Goal: Task Accomplishment & Management: Complete application form

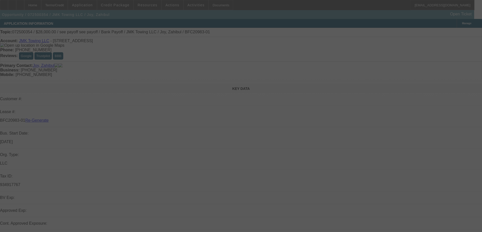
select select "3"
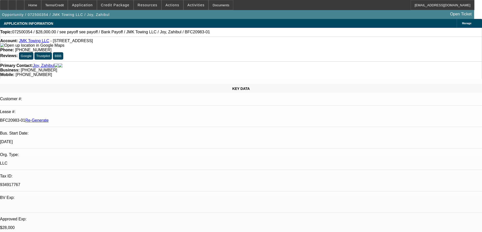
select select "0"
select select "6"
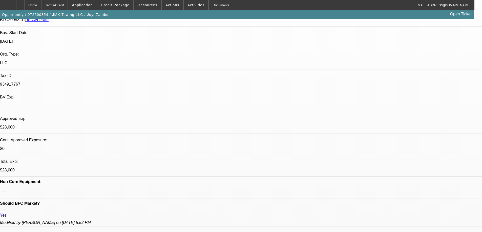
scroll to position [101, 0]
click at [213, 7] on div "Documents" at bounding box center [220, 5] width 25 height 10
click at [223, 5] on div "Documents" at bounding box center [220, 5] width 25 height 10
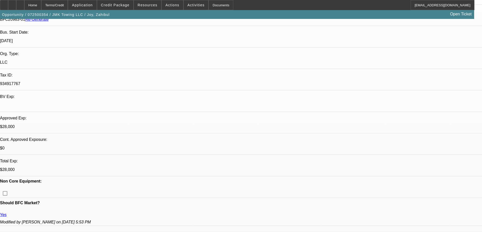
click at [7, 5] on div at bounding box center [4, 5] width 8 height 10
click at [194, 4] on span "Activities" at bounding box center [195, 5] width 17 height 4
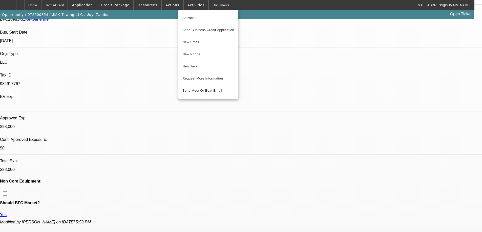
click at [186, 66] on span "New Task" at bounding box center [208, 66] width 52 height 6
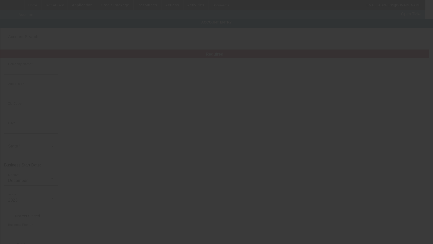
type input "JMK Towing LLC"
type input "[STREET_ADDRESS]"
type input "21221"
type input "[GEOGRAPHIC_DATA]"
type input "[PHONE_NUMBER]"
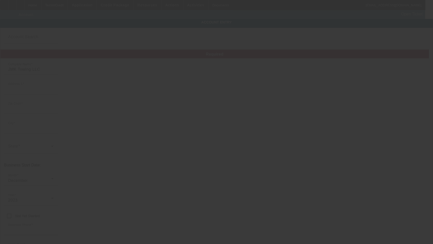
type input "[EMAIL_ADDRESS][DOMAIN_NAME]"
type input "934917767"
type input "[DATE]"
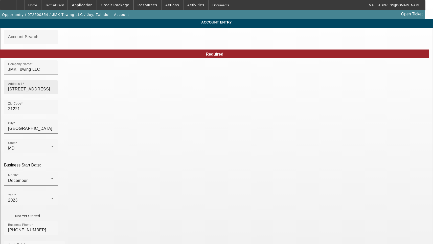
click at [54, 92] on input "[STREET_ADDRESS]" at bounding box center [31, 89] width 46 height 6
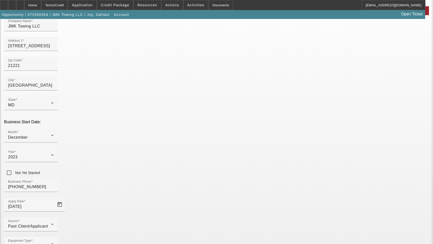
scroll to position [54, 0]
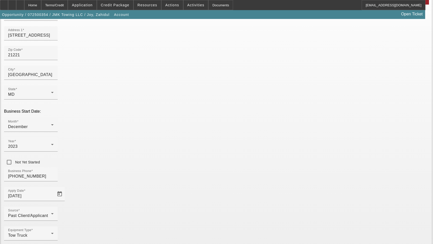
type input "Baltimore"
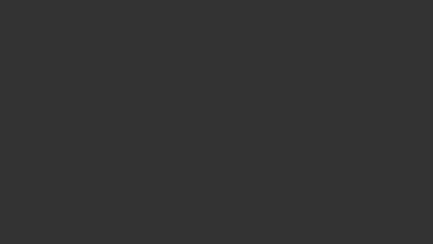
select select "3"
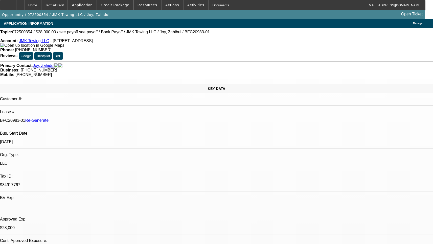
select select "0"
select select "6"
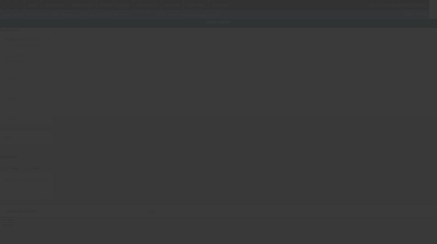
type input "see payoff"
radio input "true"
type textarea "see payoff"
type input "[STREET_ADDRESS]"
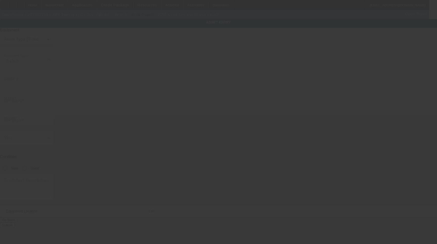
type input "[GEOGRAPHIC_DATA]"
type input "21221"
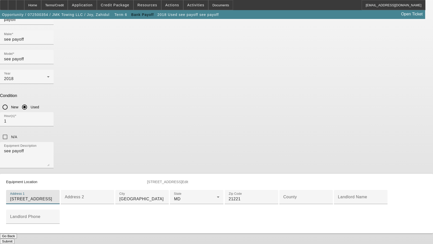
scroll to position [101, 0]
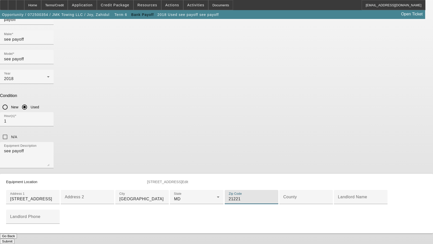
click at [229, 202] on input "21221" at bounding box center [252, 199] width 46 height 6
click at [283, 204] on div "County" at bounding box center [306, 197] width 46 height 14
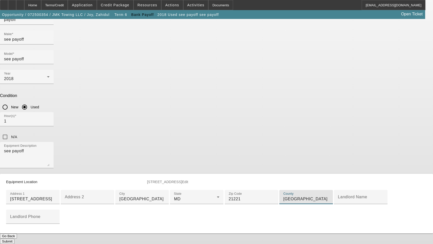
scroll to position [160, 0]
type input "[GEOGRAPHIC_DATA]"
click at [14, 239] on button "Submit" at bounding box center [7, 241] width 14 height 5
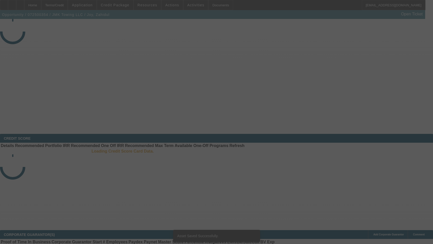
select select "3"
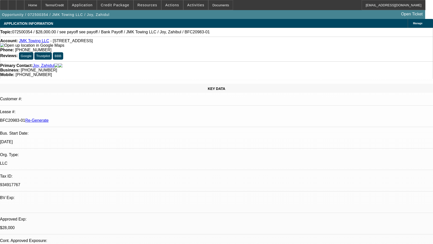
select select "0"
select select "6"
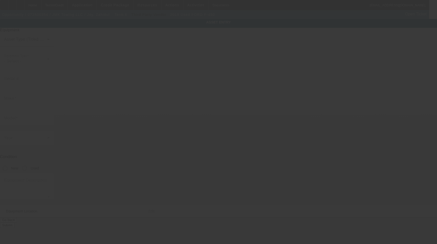
type input "1FDUF4GY3JEB24489"
type input "FORD"
type input "F-450"
radio input "true"
type textarea "w/"
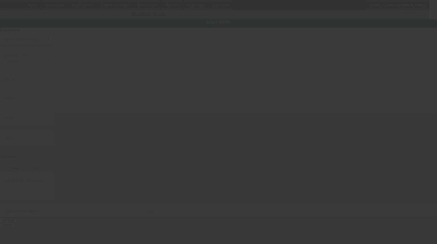
type input "[STREET_ADDRESS]"
type input "[GEOGRAPHIC_DATA]"
type input "21221"
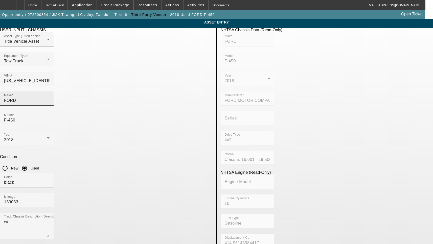
click at [50, 98] on input "FORD" at bounding box center [27, 101] width 46 height 6
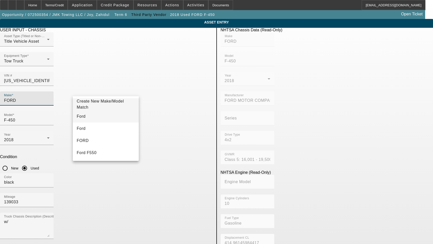
click at [88, 117] on mat-option "Ford" at bounding box center [106, 116] width 66 height 12
type input "Ford"
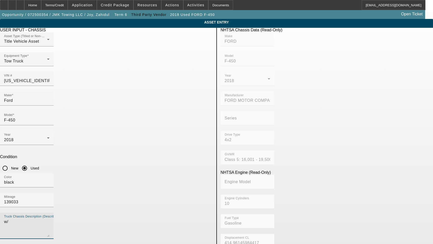
click at [50, 219] on textarea "w/" at bounding box center [27, 228] width 46 height 18
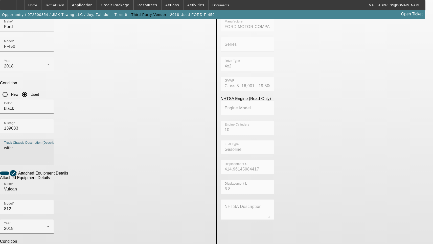
scroll to position [81, 0]
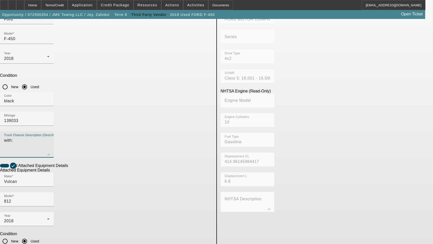
type textarea "with:"
type textarea "Wrecker Includes all options, attachments and accessories"
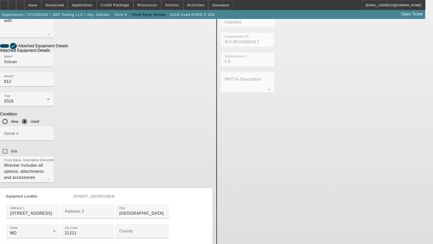
scroll to position [208, 0]
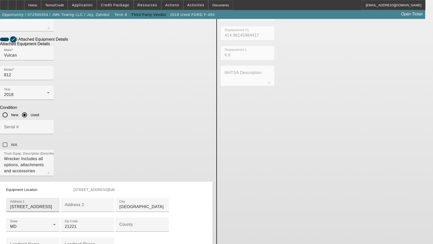
click at [56, 204] on input "109 Eastern Blvd" at bounding box center [33, 207] width 46 height 6
click at [119, 218] on div "County" at bounding box center [142, 225] width 46 height 14
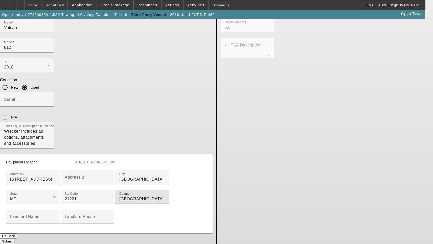
scroll to position [254, 0]
type input "Baltimore"
click at [14, 239] on button "Submit" at bounding box center [7, 241] width 14 height 5
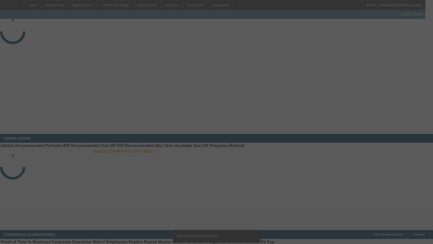
select select "3"
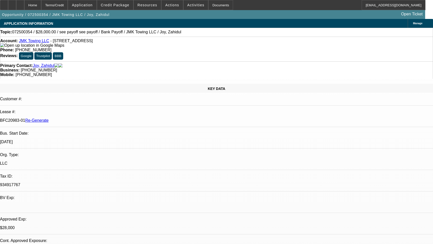
select select "0"
select select "1"
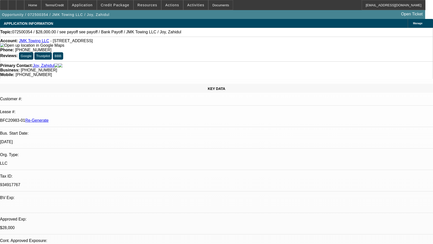
select select "6"
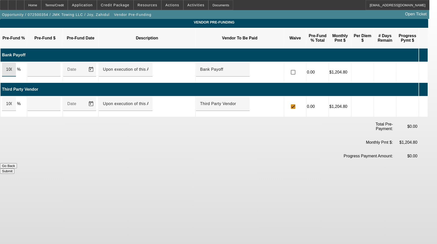
click at [12, 66] on input "100" at bounding box center [9, 69] width 6 height 6
type input "$21,224.00"
click at [16, 97] on div "100" at bounding box center [9, 104] width 14 height 14
type input "$6,776.00"
click at [298, 67] on input "checkbox" at bounding box center [293, 72] width 10 height 10
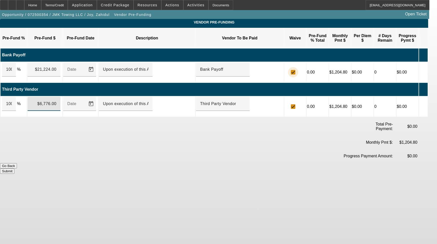
checkbox input "true"
click at [14, 169] on button "Submit" at bounding box center [7, 171] width 14 height 5
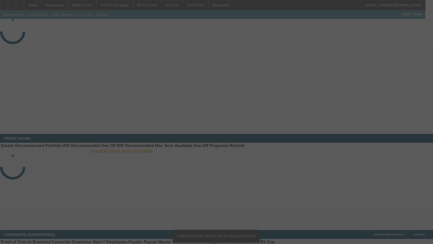
select select "3"
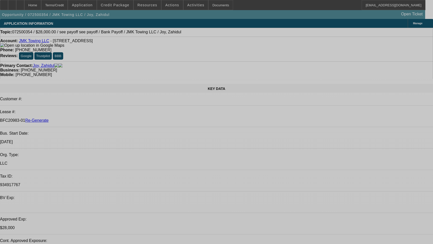
select select "0"
select select "6"
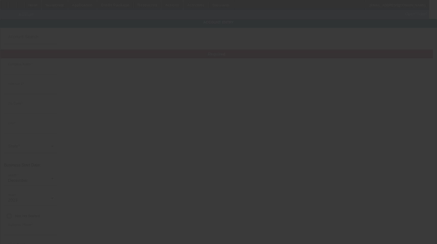
type input "JMK Towing LLC"
type input "[STREET_ADDRESS]"
type input "21221"
type input "[GEOGRAPHIC_DATA]"
type input "[PHONE_NUMBER]"
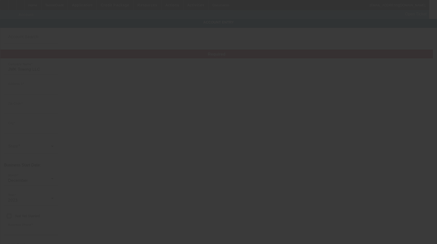
type input "[EMAIL_ADDRESS][DOMAIN_NAME]"
type input "[GEOGRAPHIC_DATA]"
type input "934917767"
type input "7/16/2025"
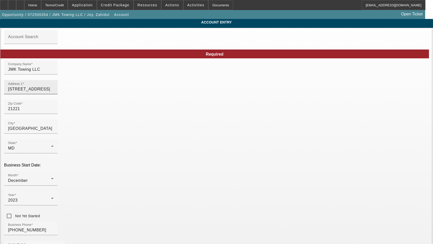
click at [54, 92] on input "[STREET_ADDRESS]" at bounding box center [31, 89] width 46 height 6
type input "8 Breezy Tree Ct Apt L"
click at [54, 112] on input "21221" at bounding box center [31, 109] width 46 height 6
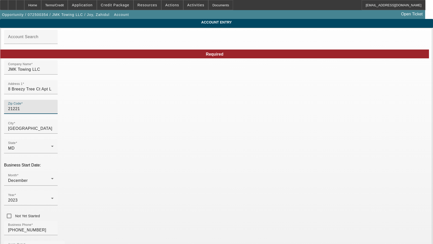
click at [54, 112] on input "21221" at bounding box center [31, 109] width 46 height 6
type input "2"
type input "21093"
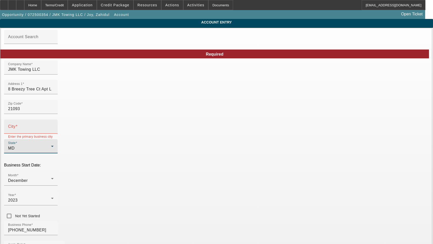
click at [54, 130] on input "City" at bounding box center [31, 129] width 46 height 6
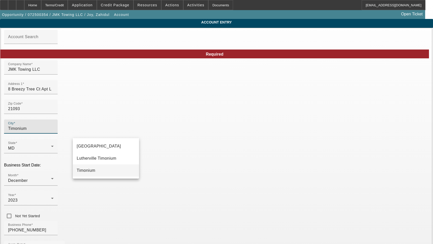
type input "Timonium"
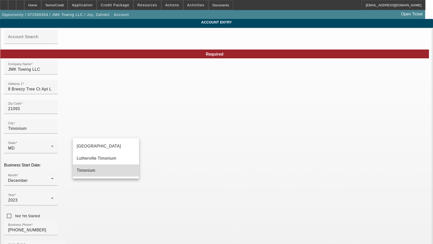
click at [93, 172] on mat-option "Timonium" at bounding box center [106, 171] width 66 height 12
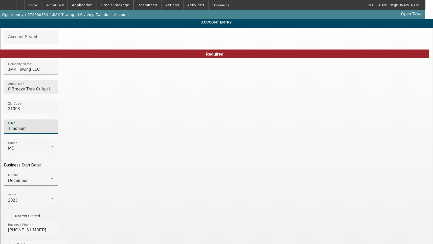
click at [54, 92] on input "8 Breezy Tree Ct Apt L" at bounding box center [31, 89] width 46 height 6
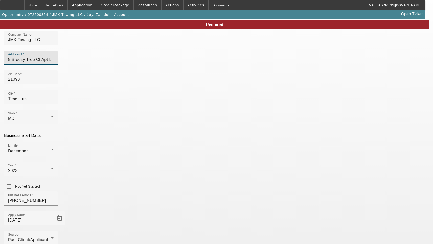
scroll to position [54, 0]
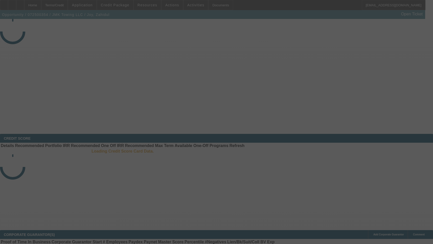
select select "3"
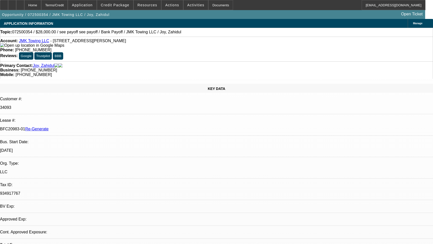
select select "0"
select select "6"
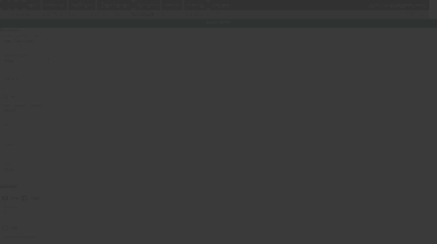
type input "see payoff"
radio input "true"
type textarea "see payoff"
type input "[STREET_ADDRESS]"
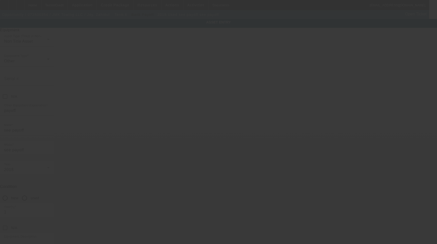
type input "[GEOGRAPHIC_DATA]"
type input "21221"
type input "[GEOGRAPHIC_DATA]"
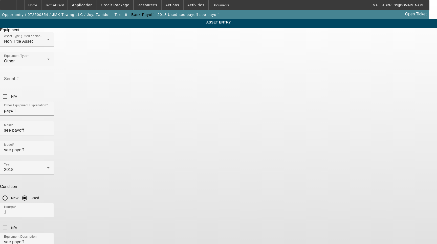
paste input "8 Breezy Tree Ct Apt L"
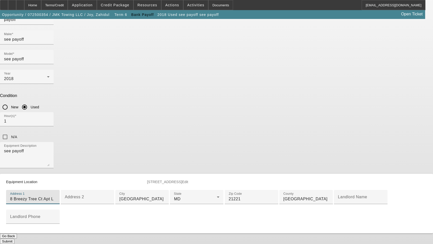
scroll to position [126, 0]
type input "8 Breezy Tree Ct Apt L"
click at [165, 196] on input "Essex" at bounding box center [142, 199] width 46 height 6
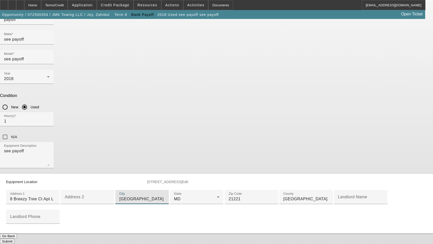
click at [165, 196] on input "Essex" at bounding box center [142, 199] width 46 height 6
type input "Timonium"
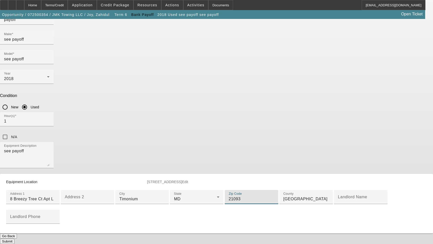
type input "21093"
click at [14, 239] on button "Submit" at bounding box center [7, 241] width 14 height 5
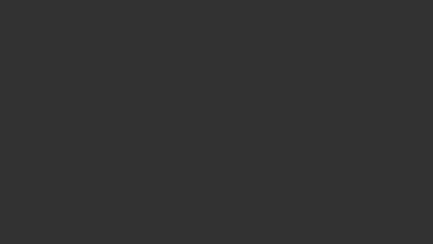
select select "3"
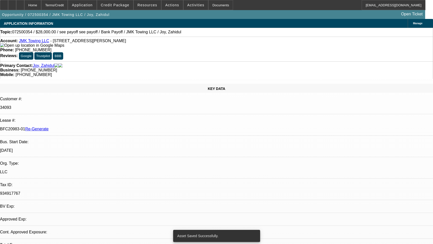
select select "0"
select select "6"
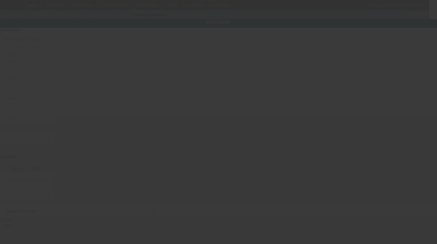
type input "[US_VEHICLE_IDENTIFICATION_NUMBER]"
type input "FORD"
type input "F-450"
radio input "true"
type textarea "with:"
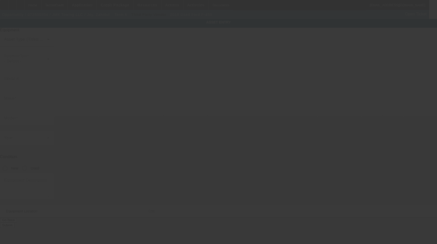
type input "109 Eastern Blvd"
type input "Essex"
type input "21221"
type input "Baltimore"
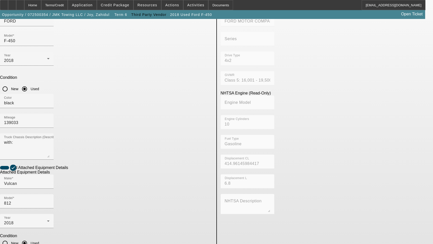
scroll to position [81, 0]
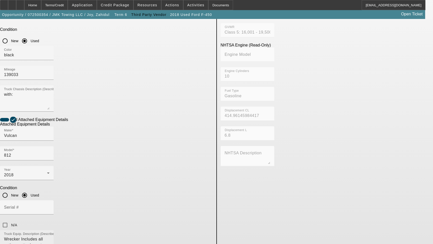
scroll to position [208, 0]
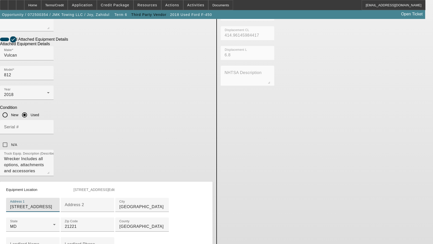
click at [56, 204] on input "109 Eastern Blvd" at bounding box center [33, 207] width 46 height 6
paste input "8 Breezy Tree Ct Apt L"
type input "8 Breezy Tree Ct Apt L"
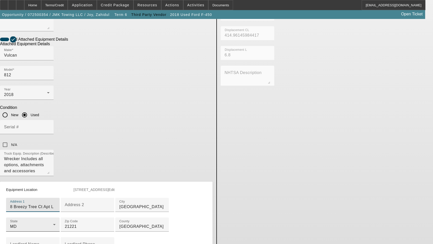
drag, startPoint x: 104, startPoint y: 171, endPoint x: 105, endPoint y: 163, distance: 8.6
click at [53, 224] on div "MD" at bounding box center [31, 227] width 43 height 6
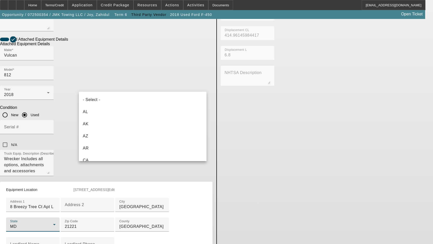
scroll to position [199, 0]
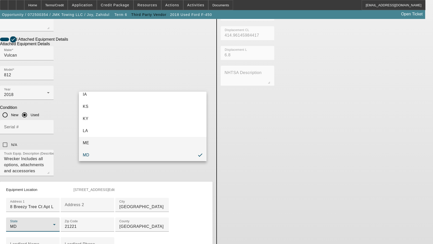
click at [108, 148] on mat-option "ME" at bounding box center [143, 143] width 128 height 12
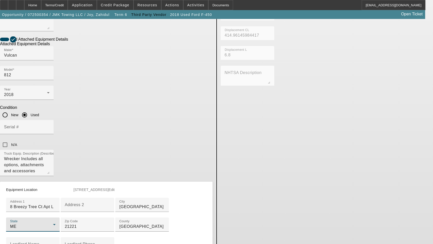
click at [53, 224] on div "ME" at bounding box center [31, 227] width 43 height 6
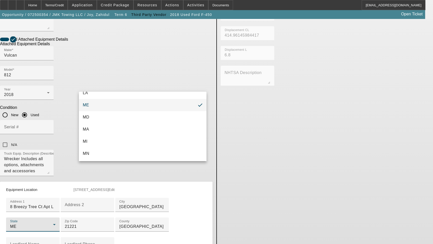
scroll to position [238, 0]
click at [104, 118] on mat-option "MD" at bounding box center [143, 117] width 128 height 12
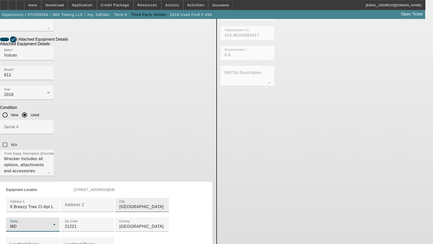
click at [119, 204] on input "Essex" at bounding box center [142, 207] width 46 height 6
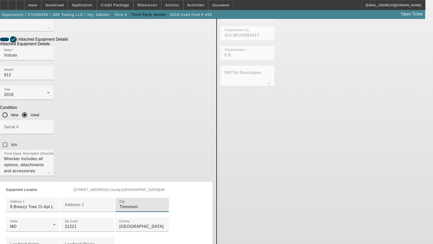
type input "Timonium"
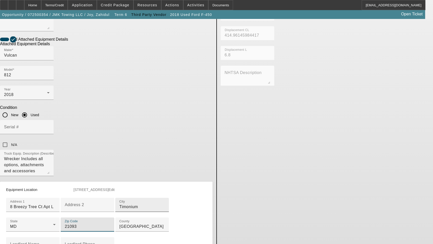
scroll to position [254, 0]
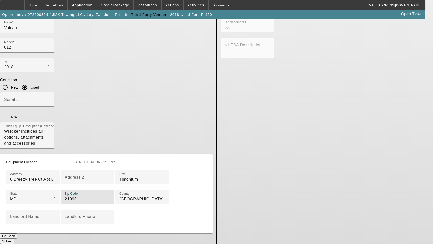
type input "21093"
click at [14, 239] on button "Submit" at bounding box center [7, 241] width 14 height 5
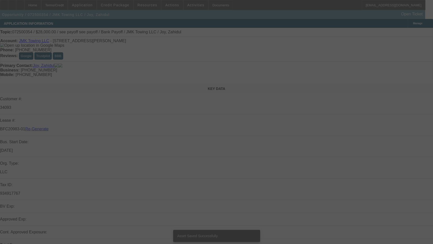
select select "3"
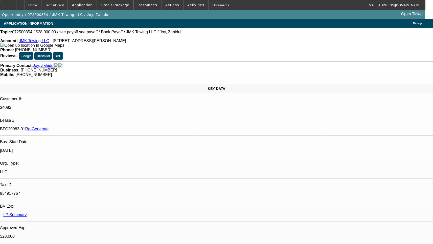
select select "0"
select select "6"
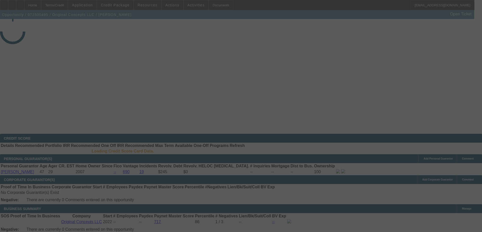
select select "3"
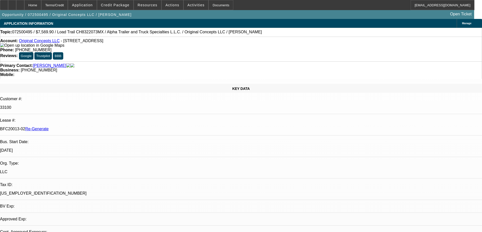
select select "0"
select select "2"
select select "0"
select select "6"
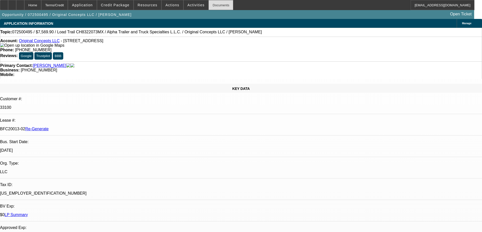
click at [216, 5] on div "Documents" at bounding box center [220, 5] width 25 height 10
click at [174, 6] on span at bounding box center [172, 5] width 21 height 12
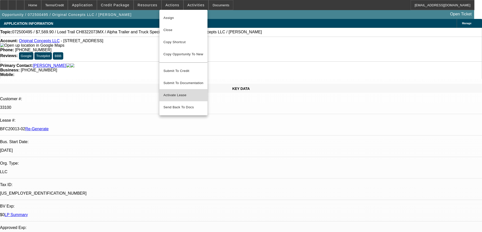
click at [184, 92] on span "Activate Lease" at bounding box center [183, 95] width 40 height 6
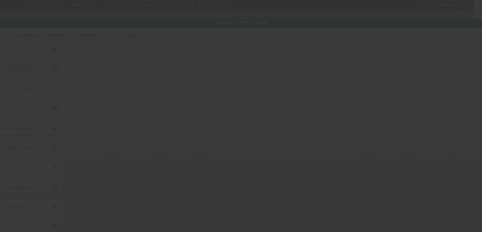
type input "7/22/2025"
type input "8/26/2025"
type input "[DATE]"
type input "8/27/2025"
type input "[DATE]"
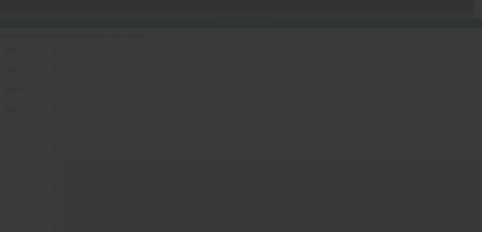
type input "[DATE]"
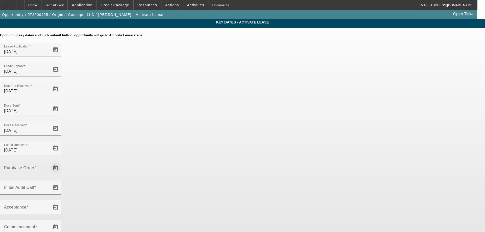
click at [62, 162] on span "Open calendar" at bounding box center [56, 168] width 12 height 12
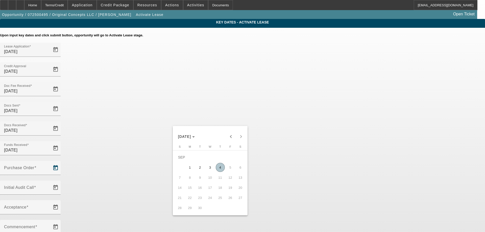
click at [219, 166] on span "4" at bounding box center [220, 167] width 9 height 9
type input "[DATE]"
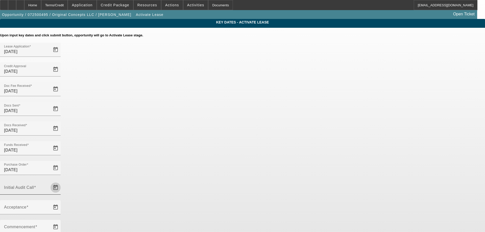
click at [62, 182] on span "Open calendar" at bounding box center [56, 188] width 12 height 12
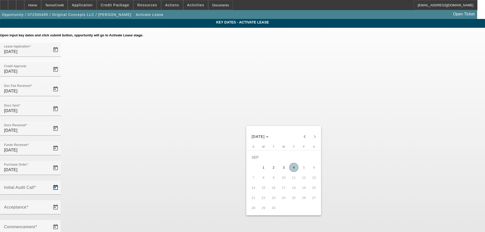
click at [293, 167] on span "4" at bounding box center [293, 167] width 9 height 9
type input "[DATE]"
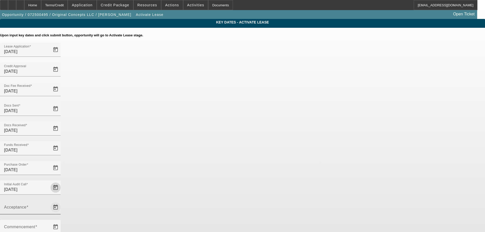
click at [62, 202] on span "Open calendar" at bounding box center [56, 208] width 12 height 12
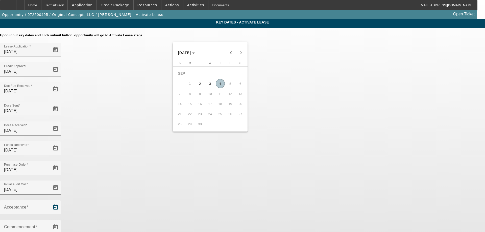
click at [218, 87] on span "4" at bounding box center [220, 83] width 9 height 9
type input "[DATE]"
type input "10/1/2025"
type input "11/1/2025"
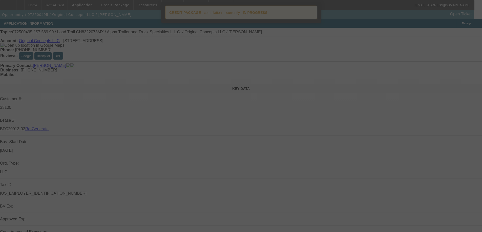
select select "4"
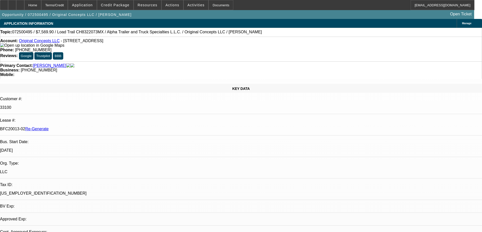
select select "0"
select select "2"
select select "0"
select select "6"
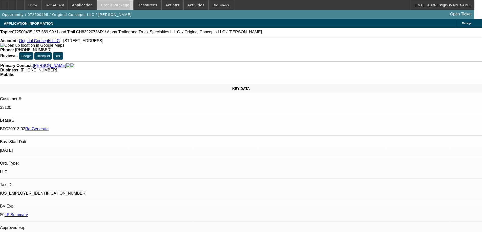
click at [121, 7] on span "Credit Package" at bounding box center [115, 5] width 29 height 4
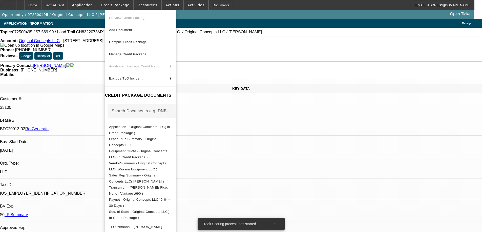
click at [127, 7] on div at bounding box center [241, 116] width 482 height 232
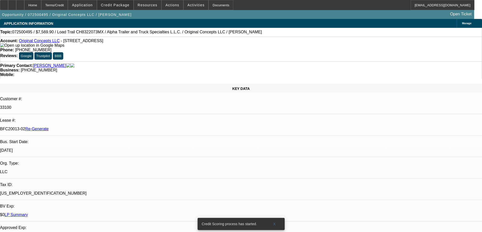
click at [127, 7] on span "Credit Package" at bounding box center [115, 5] width 29 height 4
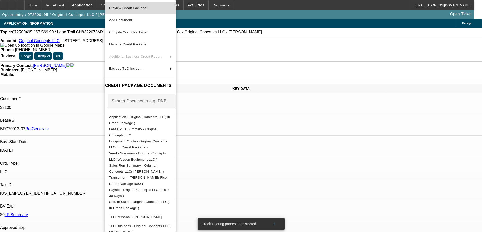
click at [127, 6] on span "Preview Credit Package" at bounding box center [127, 8] width 37 height 4
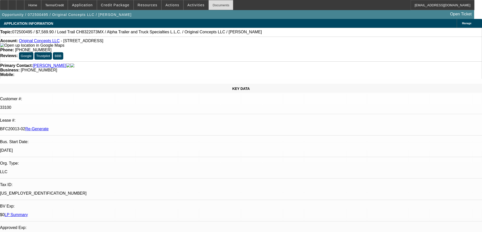
click at [208, 3] on div "Documents" at bounding box center [220, 5] width 25 height 10
click at [189, 5] on span "Activities" at bounding box center [195, 5] width 17 height 4
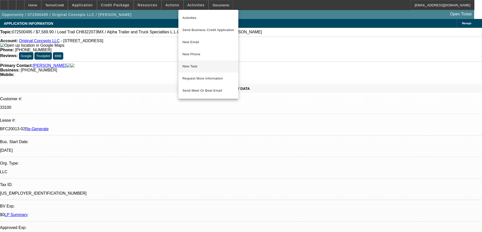
click at [197, 69] on span "New Task" at bounding box center [208, 66] width 52 height 6
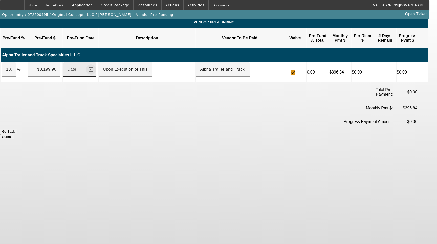
click at [97, 63] on span "Open calendar" at bounding box center [91, 69] width 12 height 12
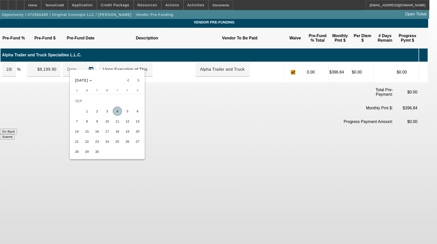
click at [119, 113] on span "4" at bounding box center [117, 111] width 9 height 9
type input "[DATE]"
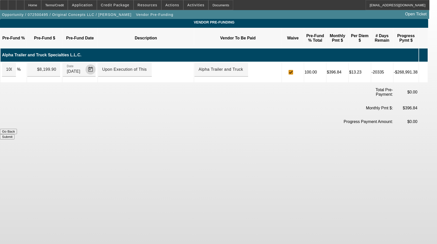
click at [14, 134] on button "Submit" at bounding box center [7, 136] width 14 height 5
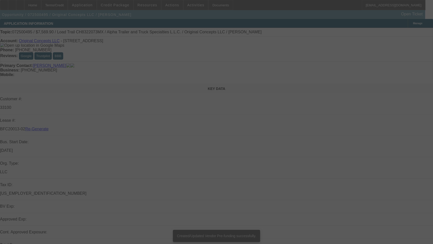
select select "3"
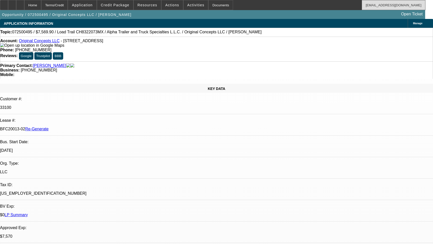
select select "0"
select select "2"
select select "0"
select select "6"
